Goal: Navigation & Orientation: Find specific page/section

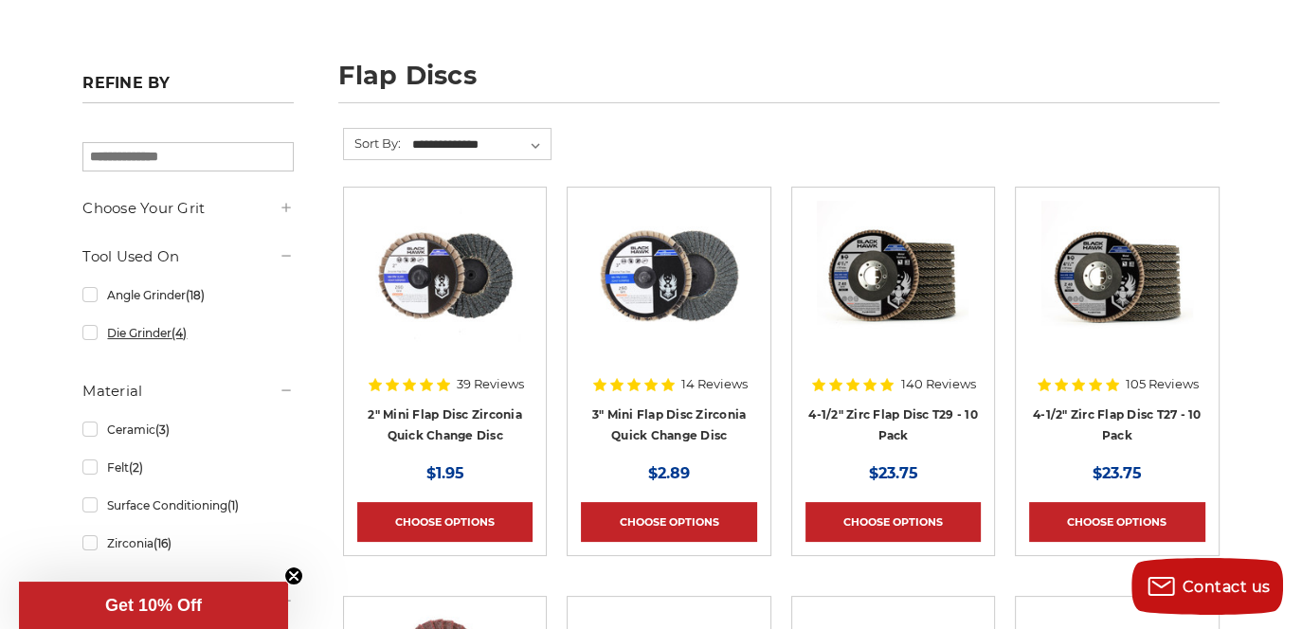
scroll to position [190, 0]
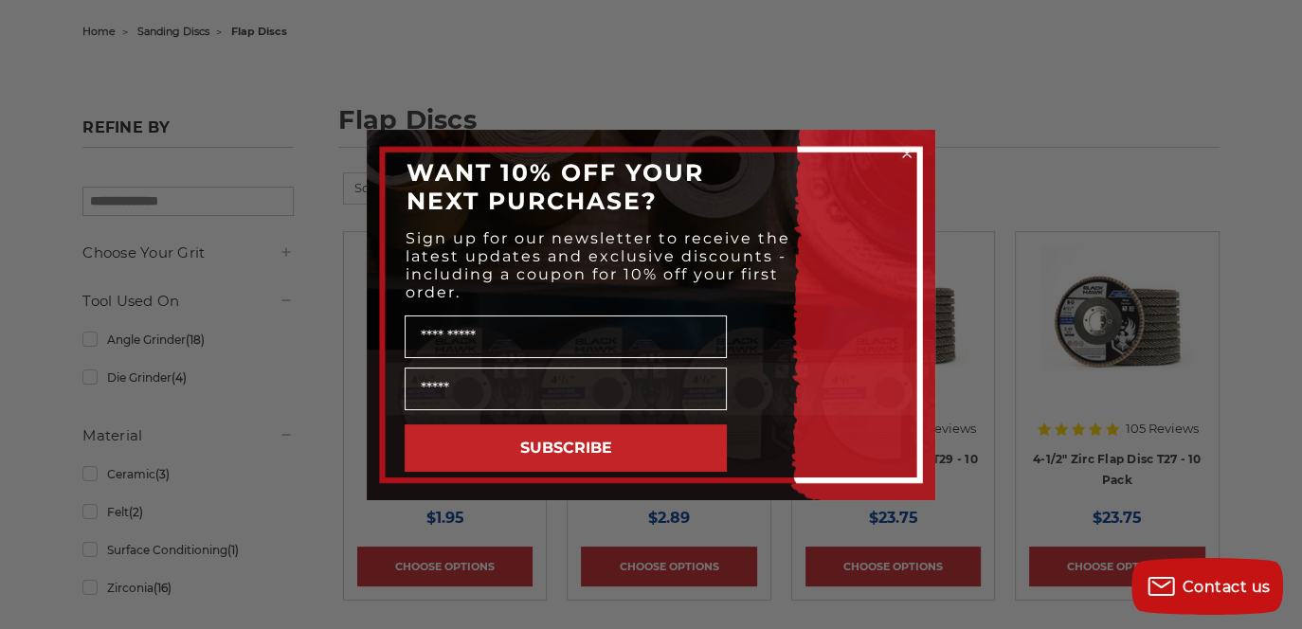
click at [93, 380] on div "Close dialog WANT 10% OFF YOUR NEXT PURCHASE? Sign up for our newsletter to rec…" at bounding box center [651, 314] width 1302 height 629
click at [904, 152] on circle "Close dialog" at bounding box center [907, 153] width 18 height 18
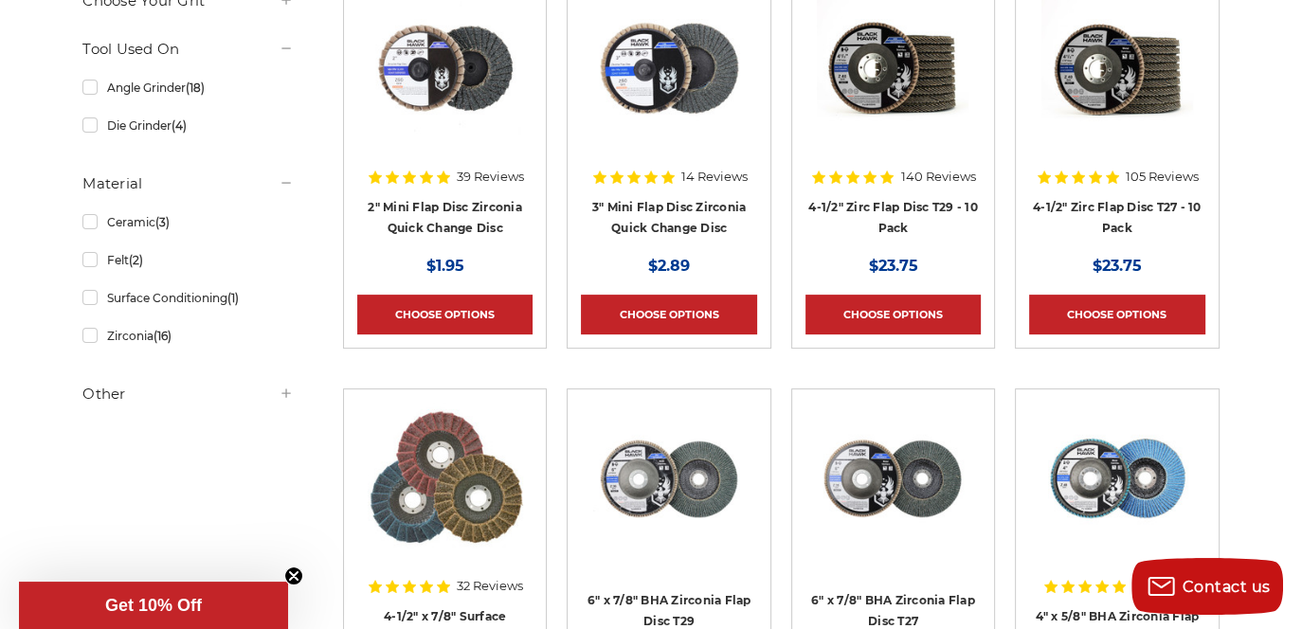
scroll to position [474, 0]
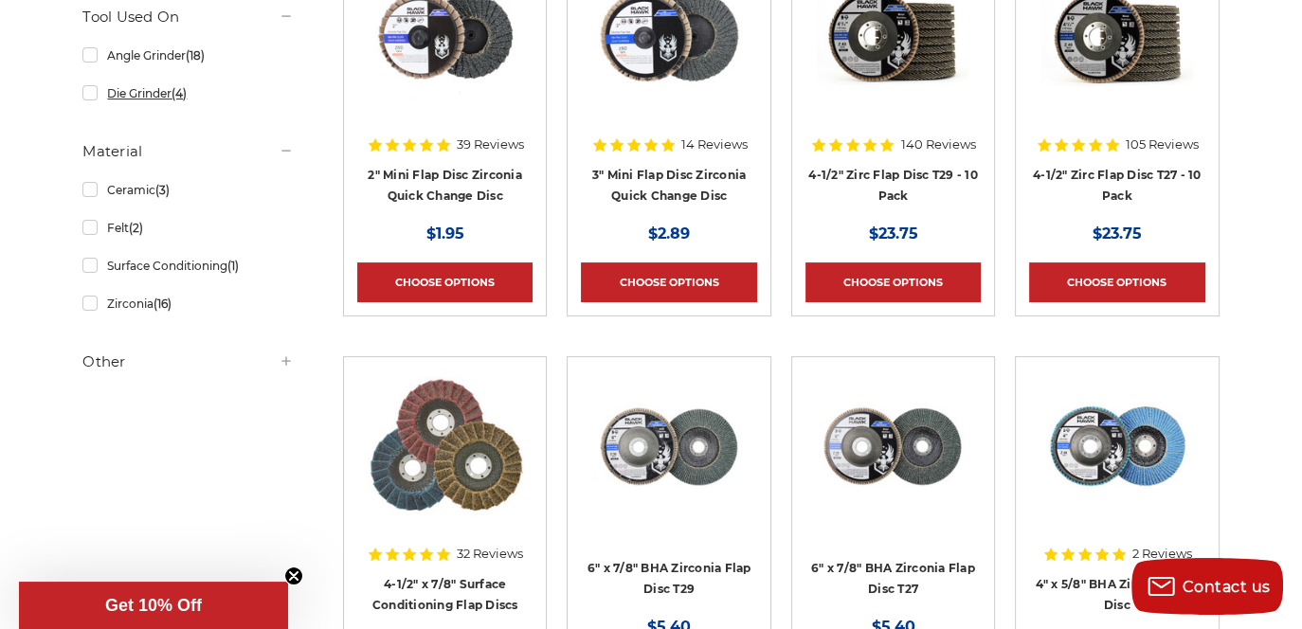
click at [92, 91] on link "Die Grinder (4)" at bounding box center [187, 93] width 211 height 33
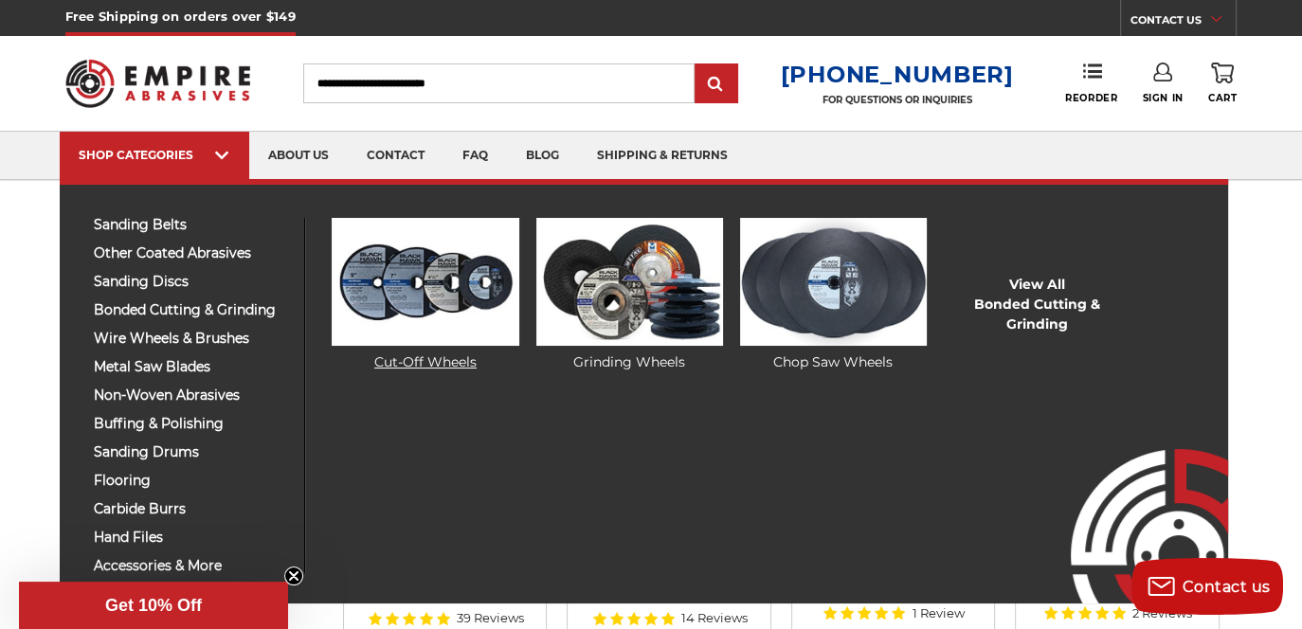
click at [392, 309] on img at bounding box center [425, 282] width 187 height 128
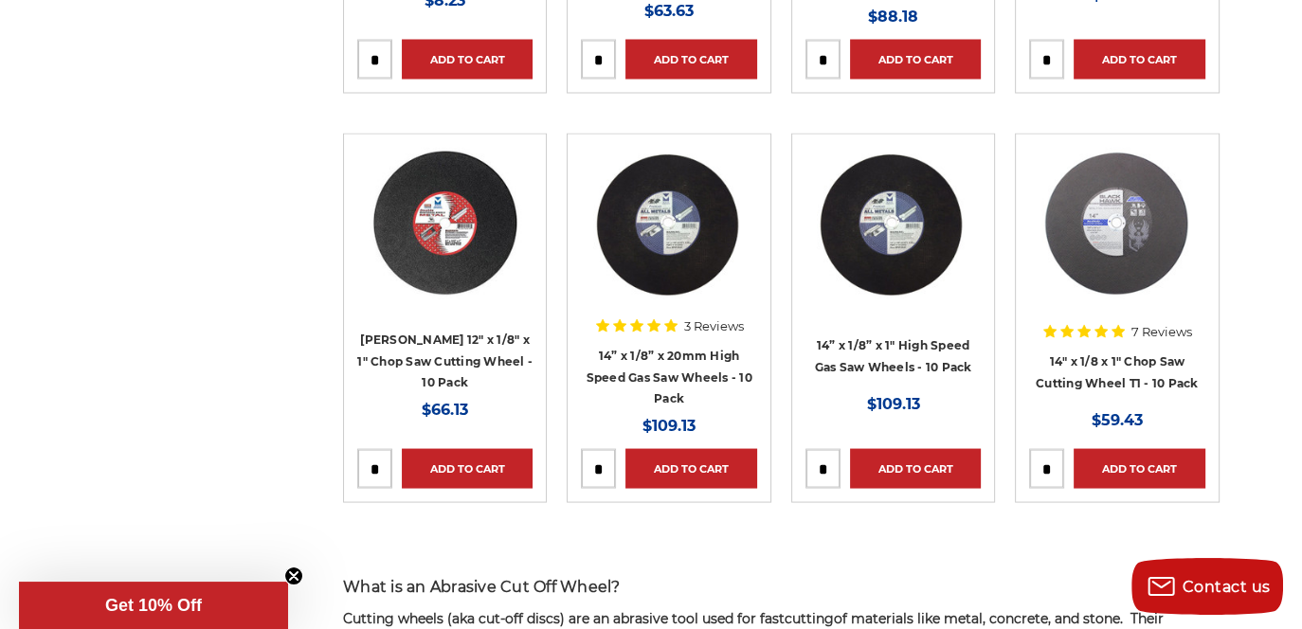
scroll to position [3601, 0]
